Goal: Task Accomplishment & Management: Use online tool/utility

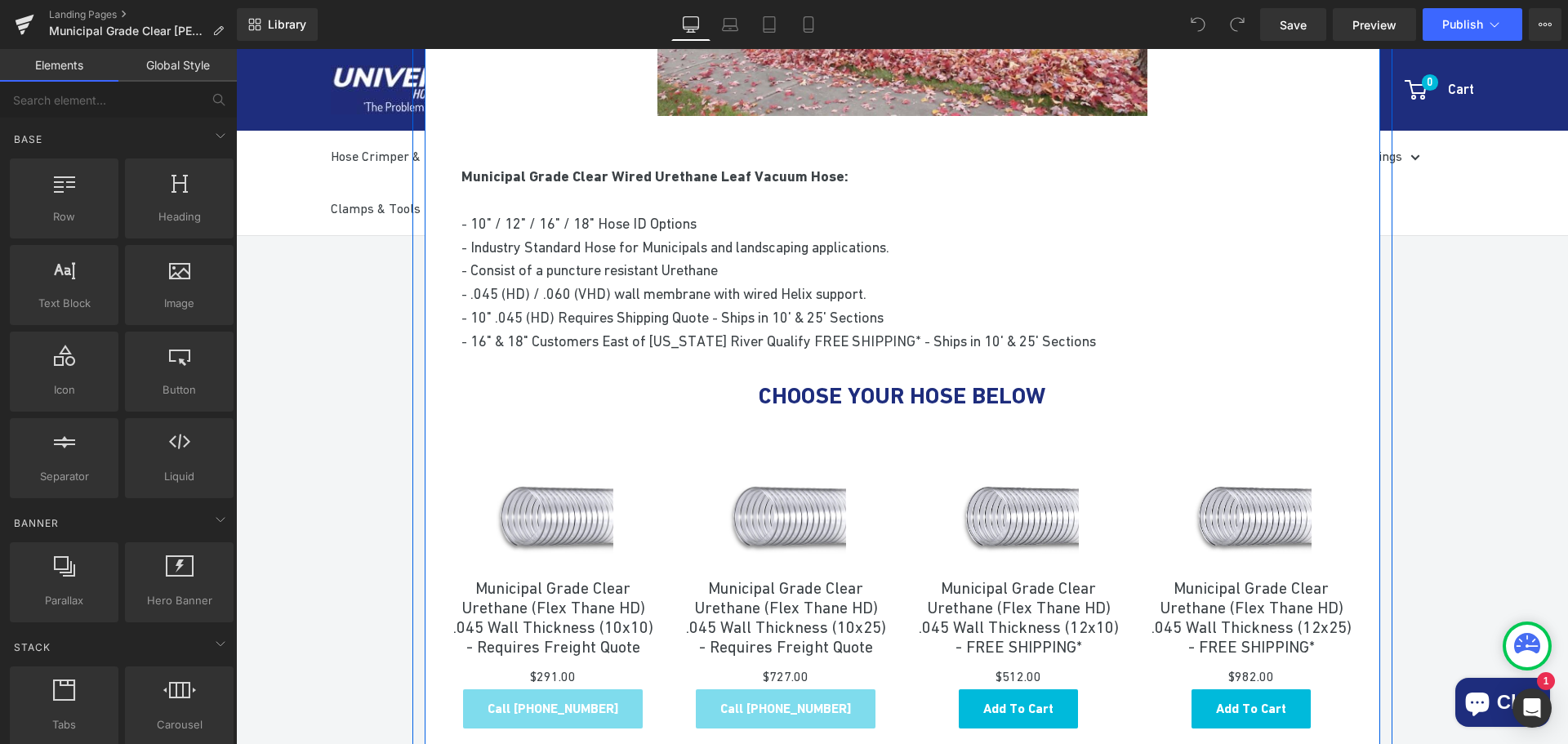
scroll to position [572, 0]
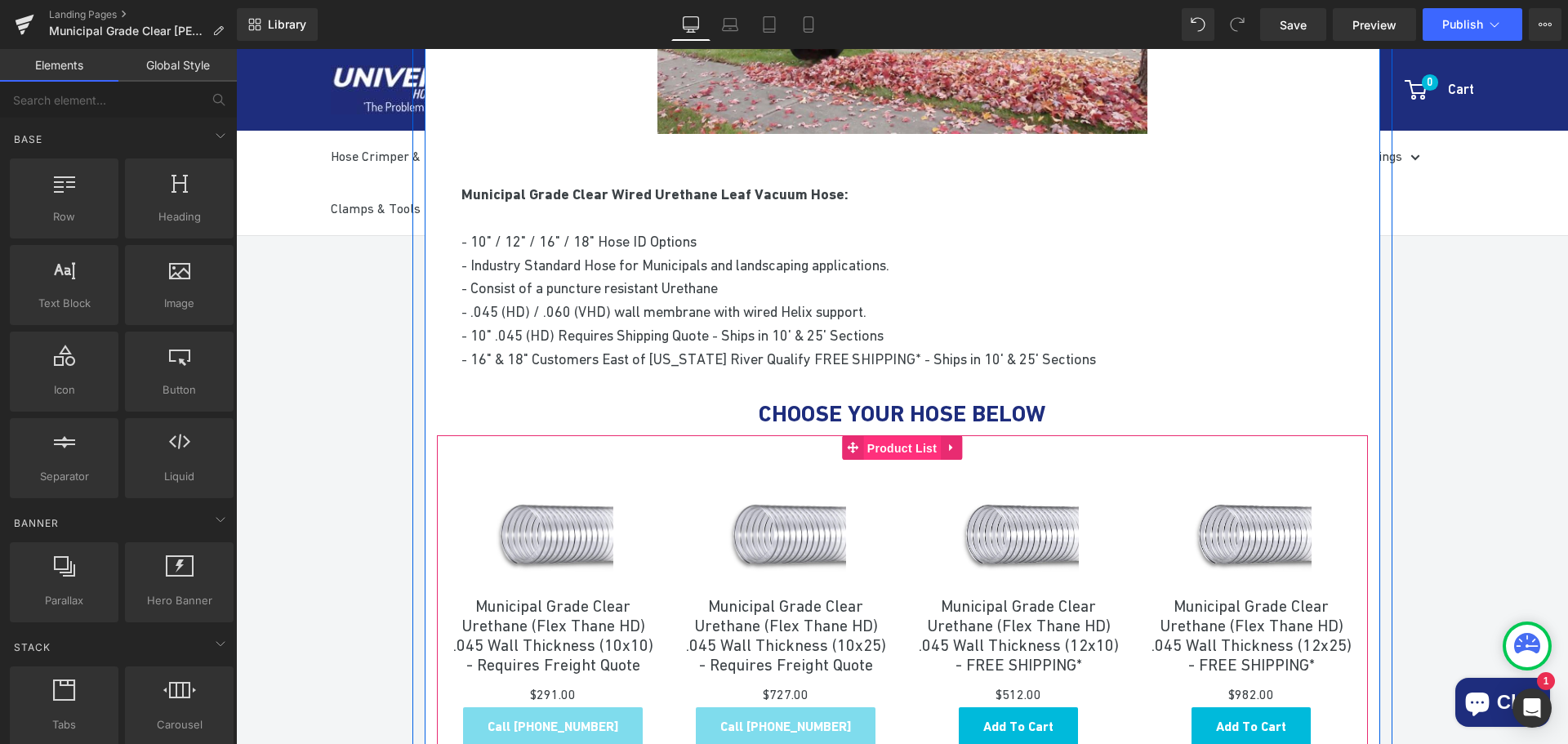
click at [875, 447] on span "Product List" at bounding box center [902, 448] width 78 height 24
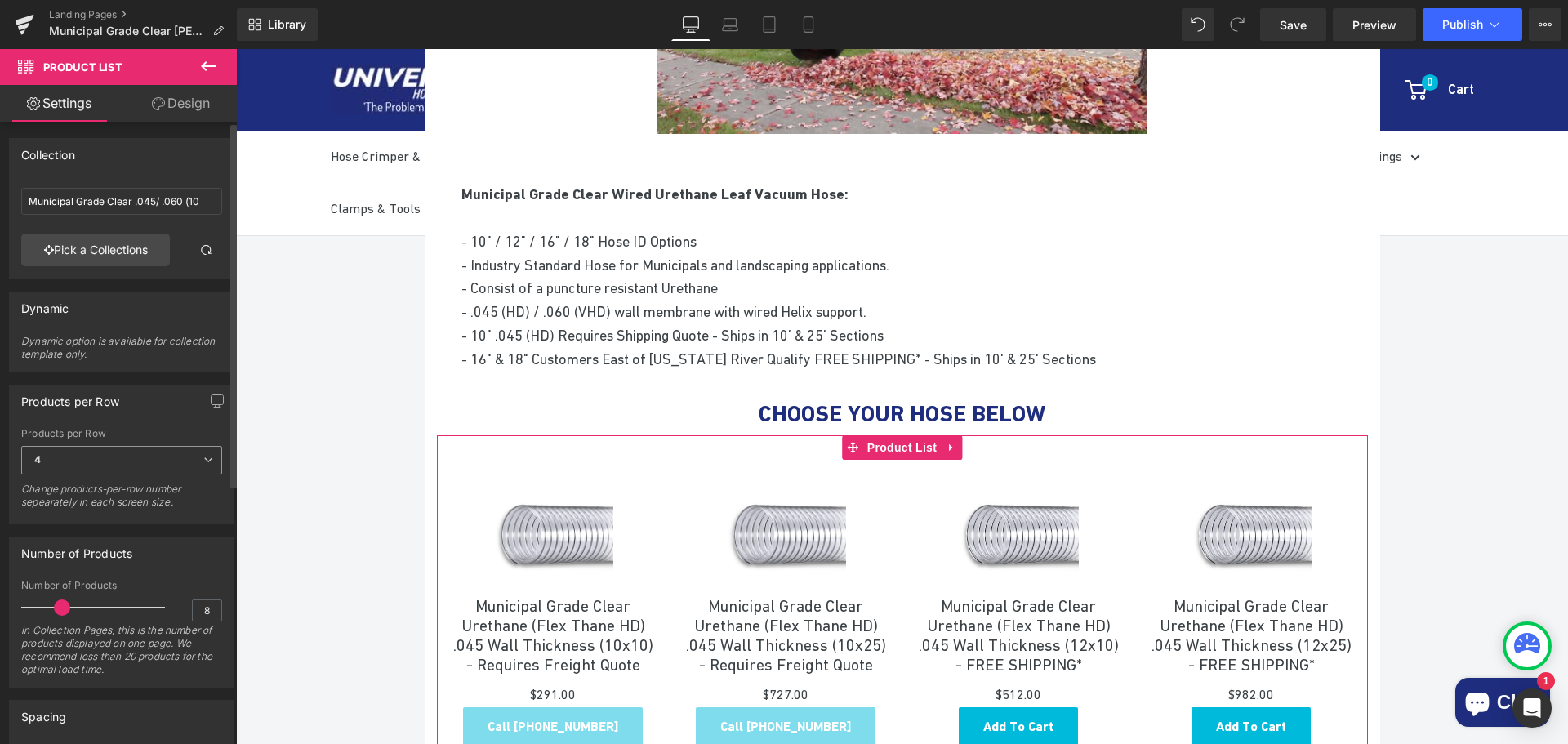
click at [195, 464] on span "4" at bounding box center [121, 460] width 201 height 28
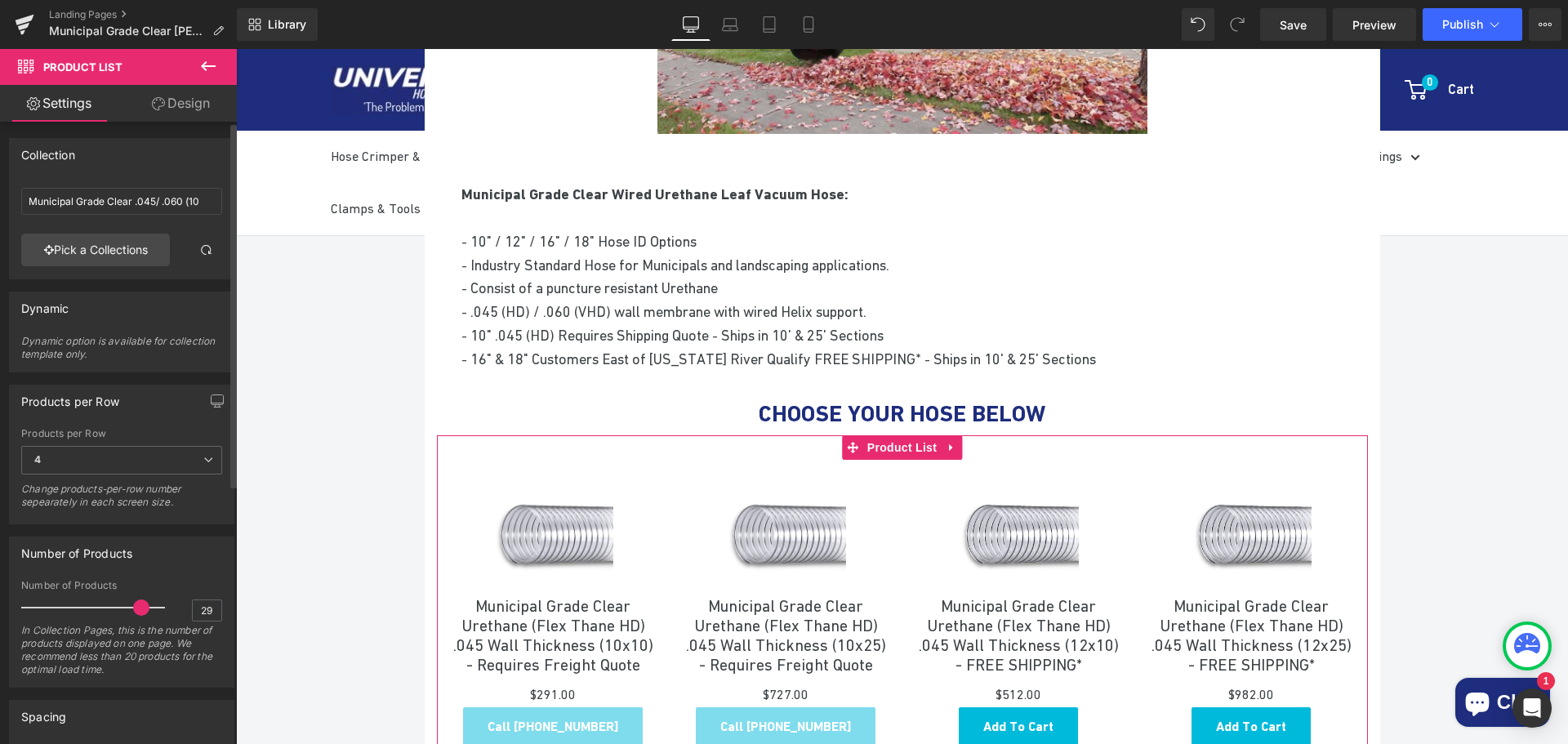
type input "30"
drag, startPoint x: 62, startPoint y: 610, endPoint x: 175, endPoint y: 617, distance: 113.2
click at [175, 617] on div "Number of Products 30 In Collection Pages, this is the number of products displ…" at bounding box center [121, 634] width 201 height 107
click at [1486, 16] on icon at bounding box center [1494, 24] width 16 height 16
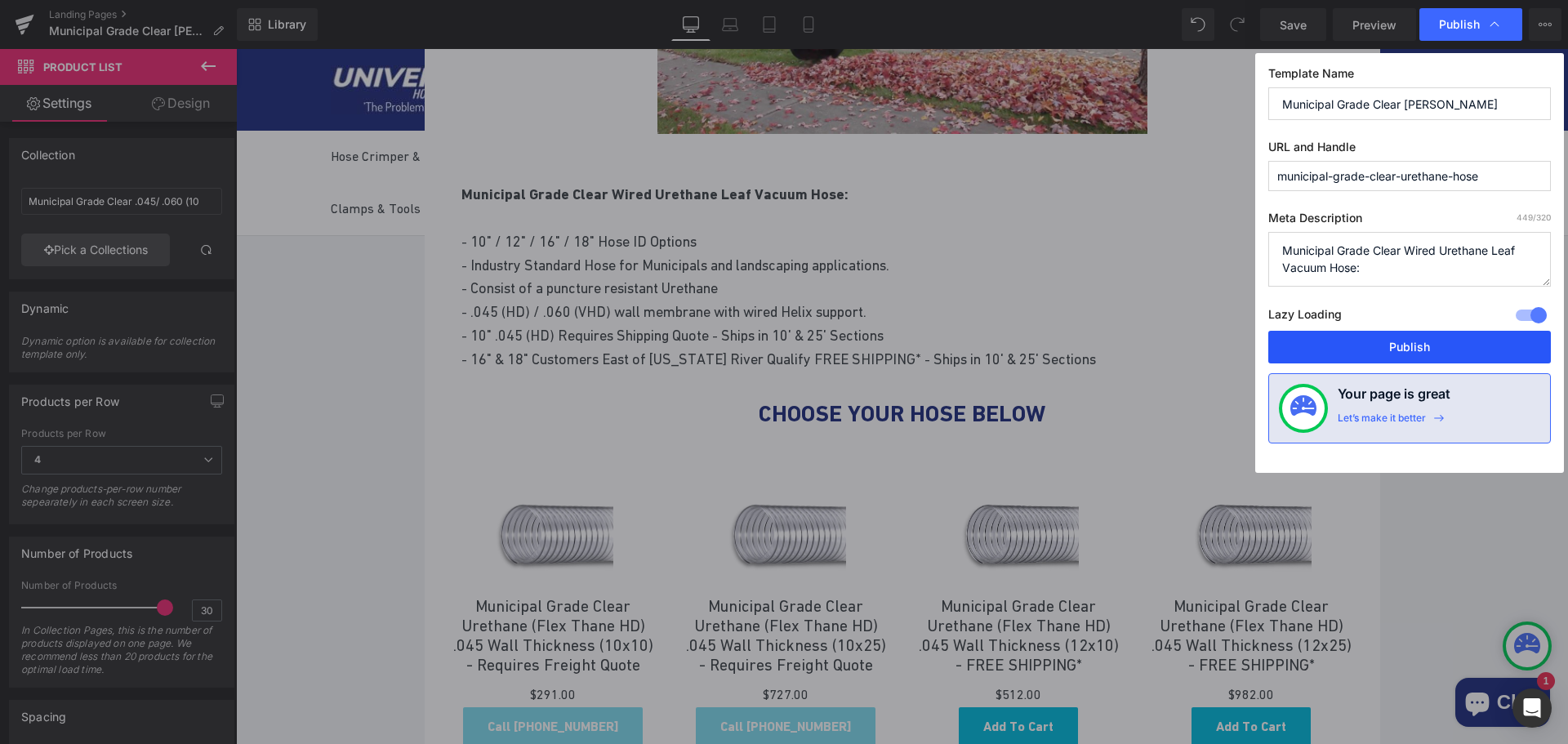
click at [1410, 347] on button "Publish" at bounding box center [1409, 347] width 283 height 33
